Goal: Entertainment & Leisure: Consume media (video, audio)

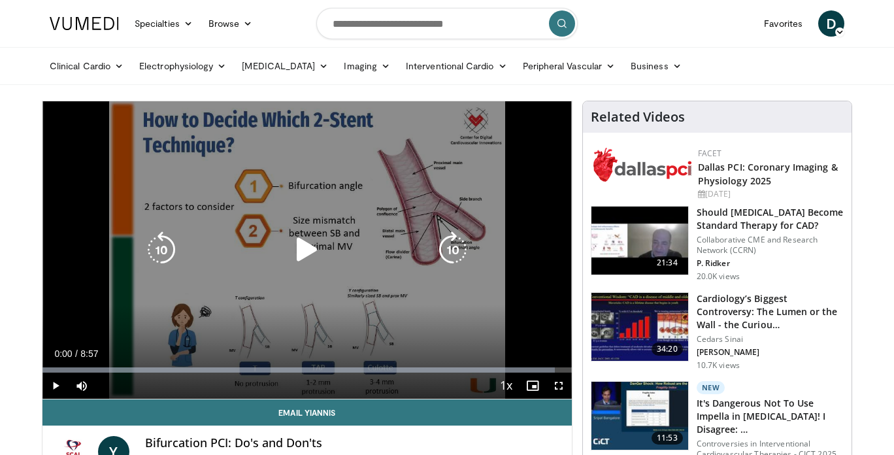
click at [308, 288] on div "10 seconds Tap to unmute" at bounding box center [306, 249] width 529 height 297
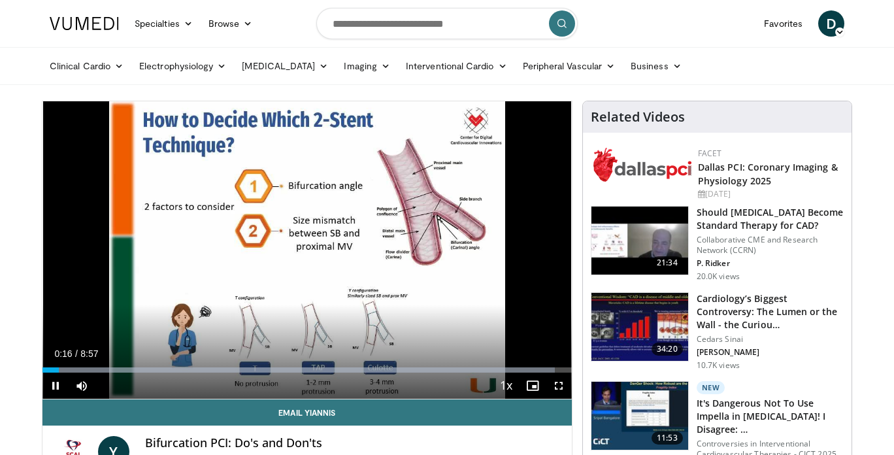
click at [561, 387] on span "Video Player" at bounding box center [559, 385] width 26 height 26
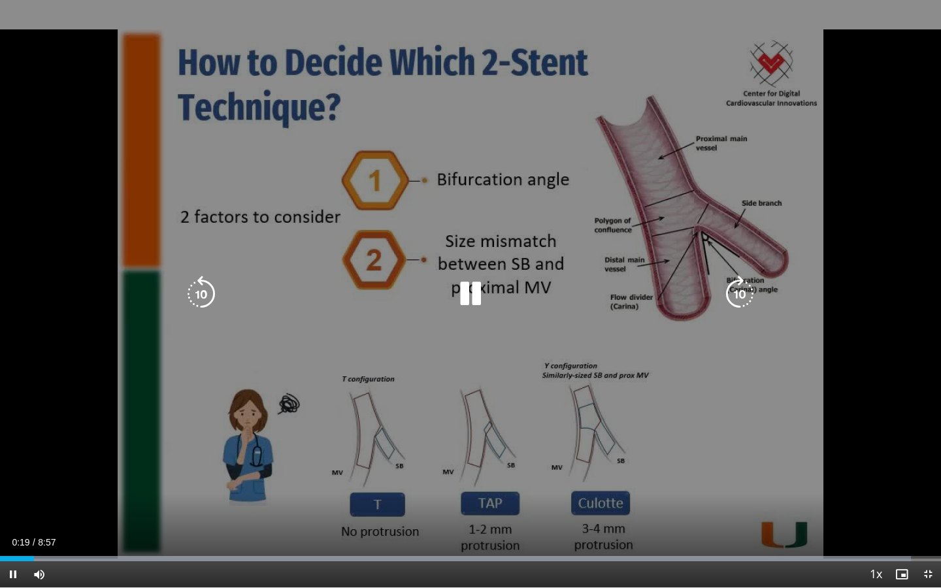
click at [634, 355] on div "10 seconds Tap to unmute" at bounding box center [470, 293] width 941 height 587
click at [624, 399] on div "10 seconds Tap to unmute" at bounding box center [470, 293] width 941 height 587
click at [99, 117] on div "10 seconds Tap to unmute" at bounding box center [470, 293] width 941 height 587
click at [281, 272] on div "10 seconds Tap to unmute" at bounding box center [470, 293] width 941 height 587
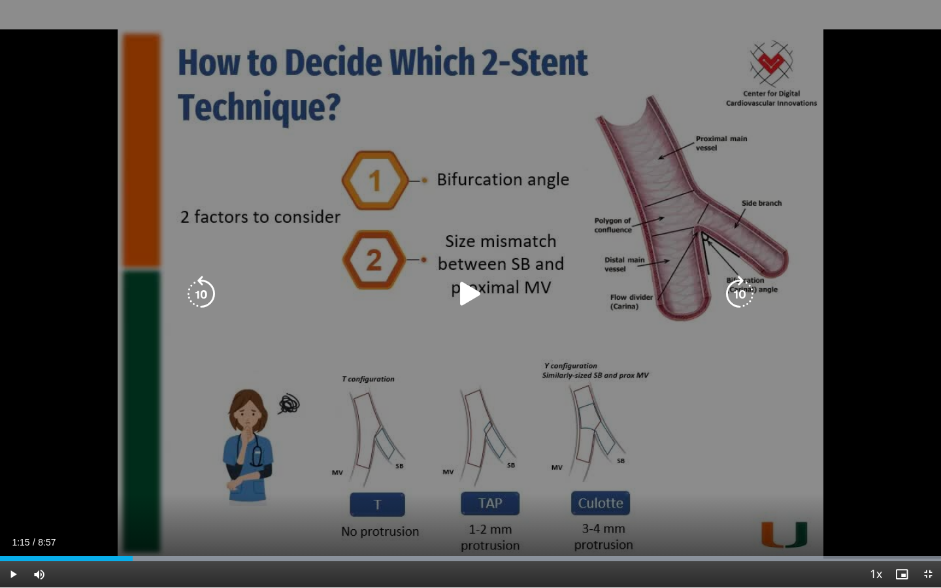
click at [199, 297] on icon "Video Player" at bounding box center [201, 294] width 37 height 37
click at [259, 290] on div "Video Player" at bounding box center [470, 294] width 564 height 26
click at [210, 289] on icon "Video Player" at bounding box center [201, 294] width 37 height 37
click at [476, 289] on icon "Video Player" at bounding box center [470, 294] width 37 height 37
click at [257, 372] on div "10 seconds Tap to unmute" at bounding box center [470, 293] width 941 height 587
